Goal: Information Seeking & Learning: Learn about a topic

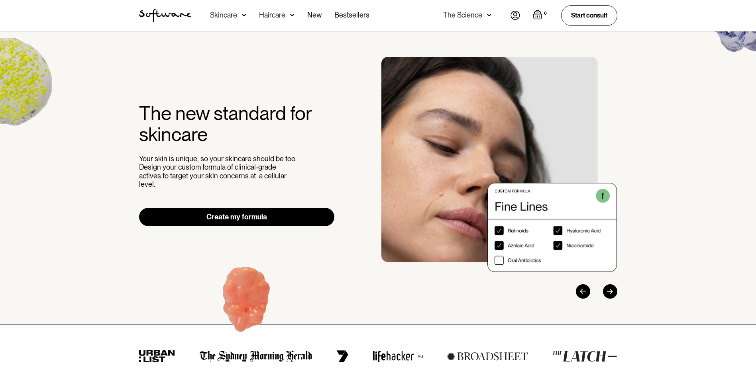
click at [512, 15] on img at bounding box center [515, 15] width 10 height 9
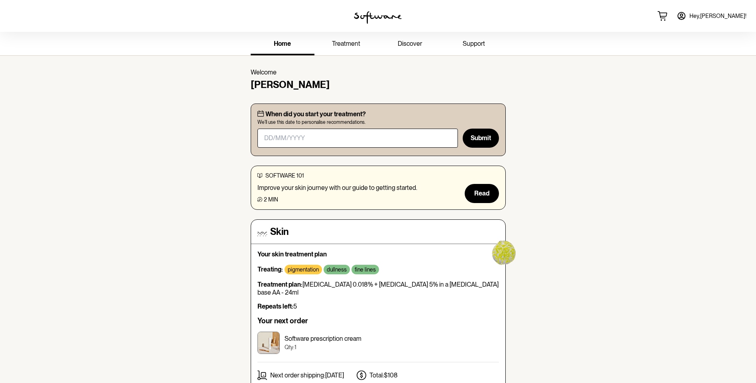
click at [354, 42] on span "treatment" at bounding box center [346, 44] width 28 height 8
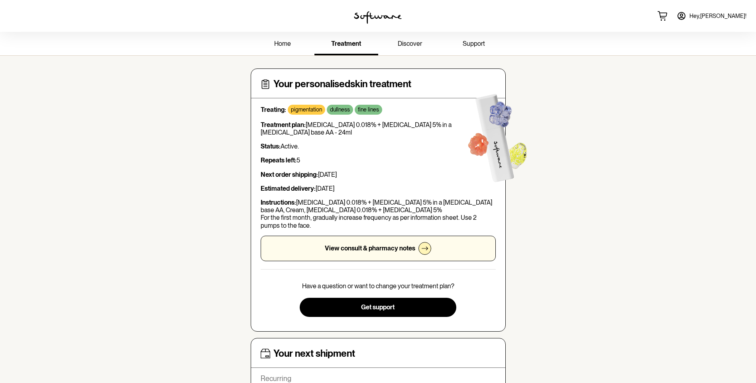
scroll to position [40, 0]
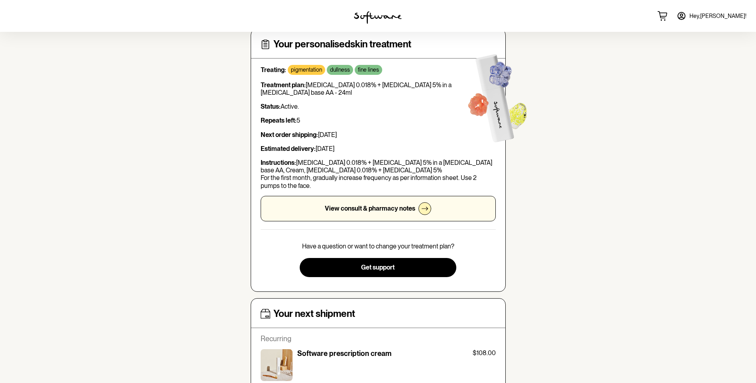
click at [309, 121] on p "Repeats left: 5" at bounding box center [378, 121] width 235 height 8
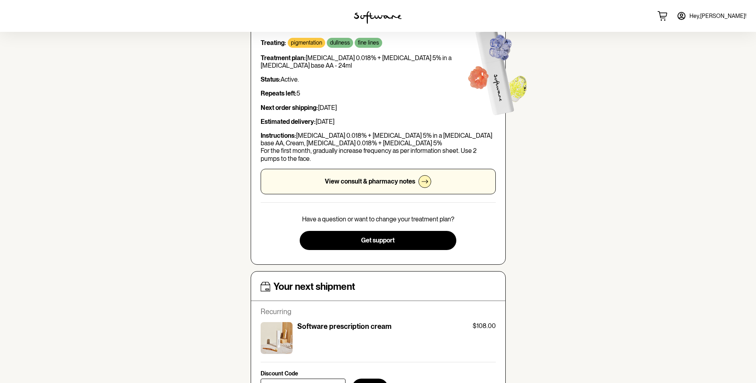
scroll to position [80, 0]
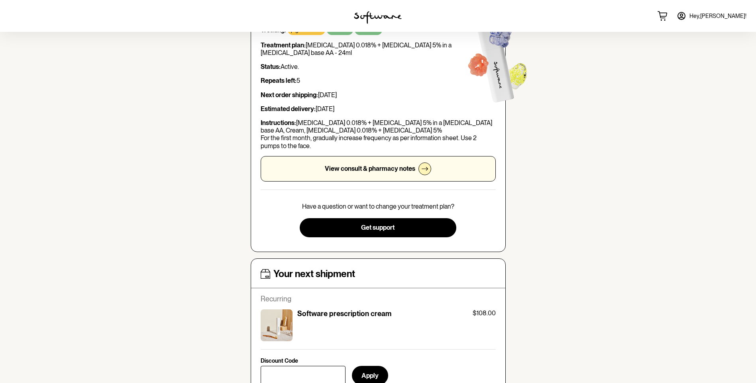
click at [384, 171] on p "View consult & pharmacy notes" at bounding box center [370, 169] width 90 height 8
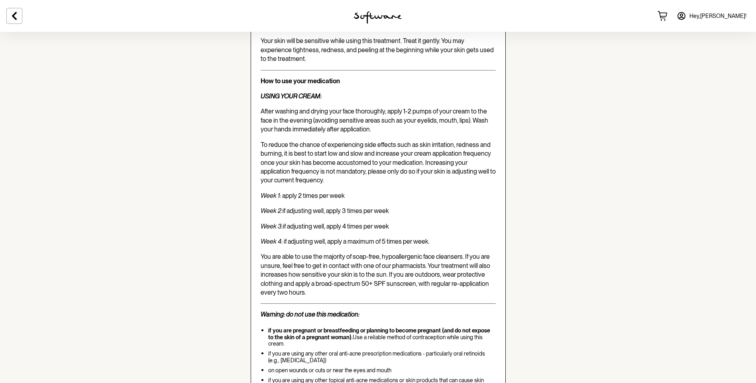
scroll to position [1156, 0]
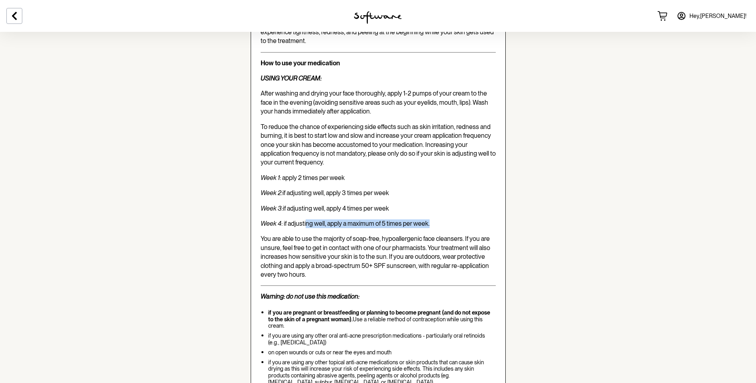
drag, startPoint x: 306, startPoint y: 208, endPoint x: 448, endPoint y: 209, distance: 142.3
click at [448, 220] on p "Week 4 : if adjusting well, apply a maximum of 5 times per week." at bounding box center [378, 224] width 235 height 9
drag, startPoint x: 273, startPoint y: 222, endPoint x: 374, endPoint y: 226, distance: 100.9
click at [374, 235] on p "You are able to use the majority of soap-free, hypoallergenic face cleansers. I…" at bounding box center [378, 257] width 235 height 45
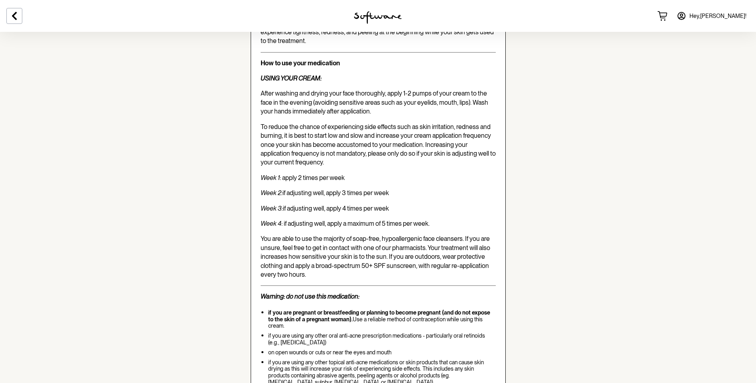
drag, startPoint x: 374, startPoint y: 226, endPoint x: 377, endPoint y: 237, distance: 11.7
click at [377, 237] on span "You are able to use the majority of soap-free, hypoallergenic face cleansers. I…" at bounding box center [376, 256] width 230 height 43
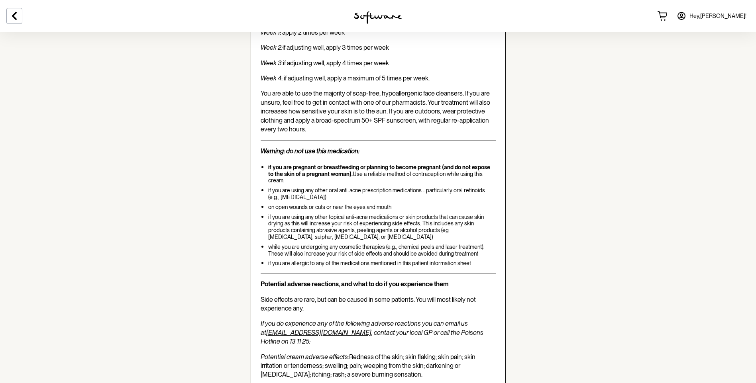
scroll to position [1315, 0]
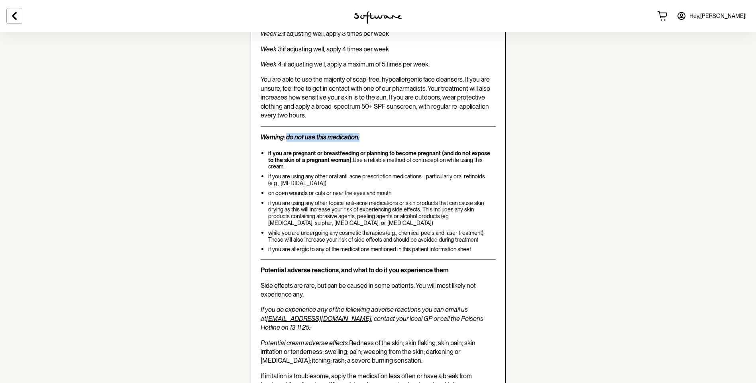
drag, startPoint x: 286, startPoint y: 118, endPoint x: 380, endPoint y: 118, distance: 94.0
click at [380, 133] on p "Warning: do not use this medication:" at bounding box center [378, 137] width 235 height 9
drag, startPoint x: 380, startPoint y: 118, endPoint x: 380, endPoint y: 123, distance: 4.8
click at [380, 133] on p "Warning: do not use this medication:" at bounding box center [378, 137] width 235 height 9
click at [343, 173] on p "if you are using any other oral anti-acne prescription medications - particular…" at bounding box center [382, 180] width 228 height 14
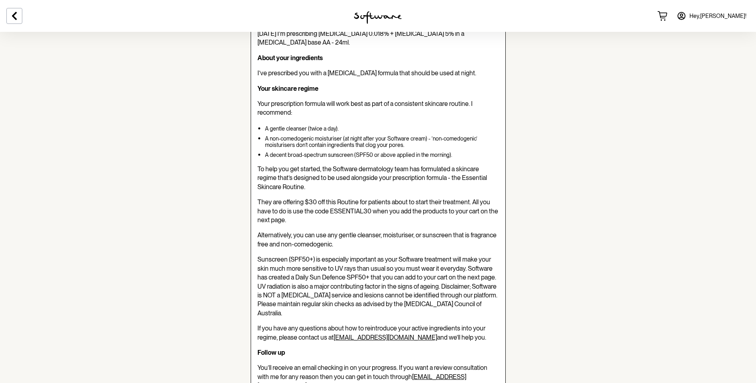
scroll to position [0, 0]
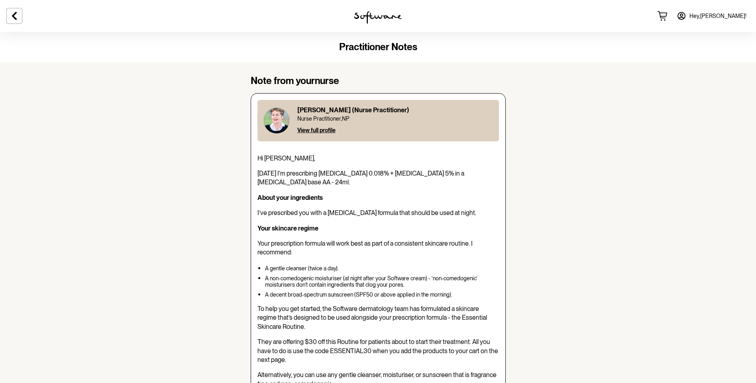
click at [380, 16] on img at bounding box center [378, 17] width 48 height 13
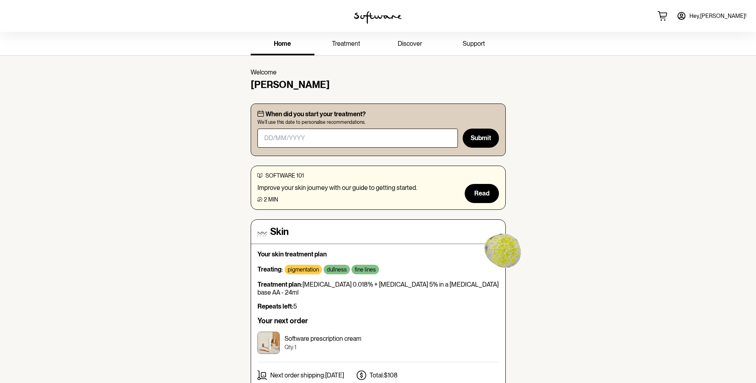
click at [416, 45] on span "discover" at bounding box center [410, 44] width 24 height 8
